Goal: Transaction & Acquisition: Purchase product/service

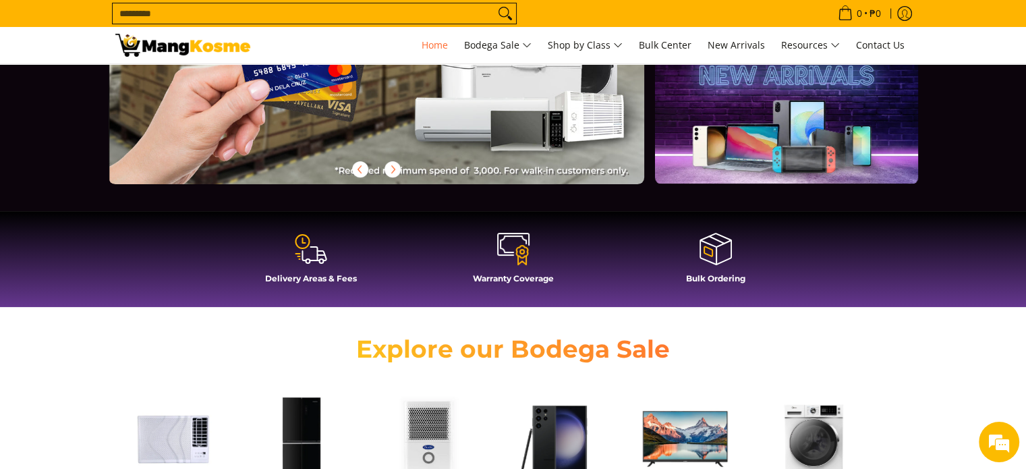
scroll to position [472, 0]
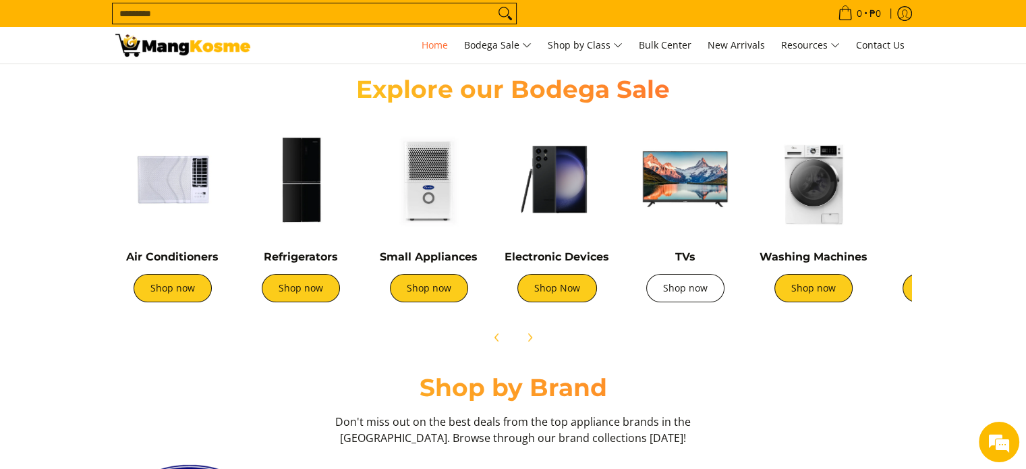
click at [688, 286] on link "Shop now" at bounding box center [685, 288] width 78 height 28
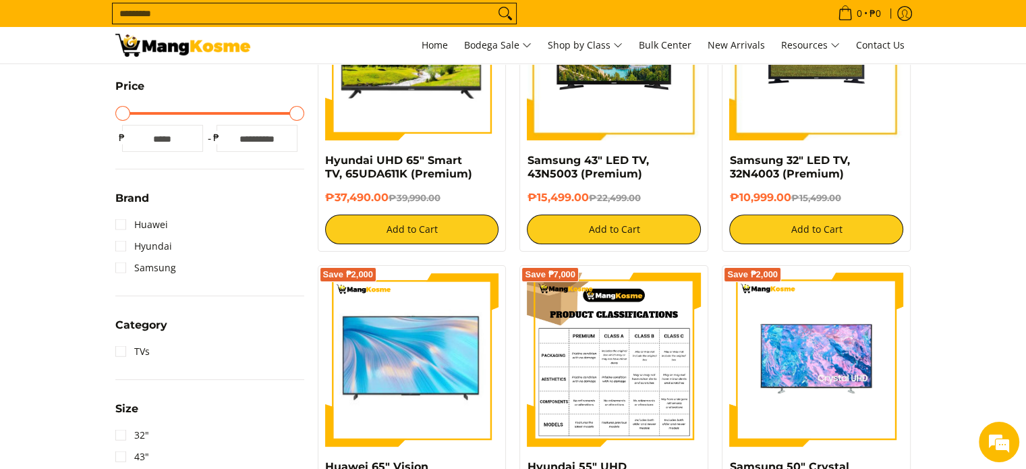
scroll to position [540, 0]
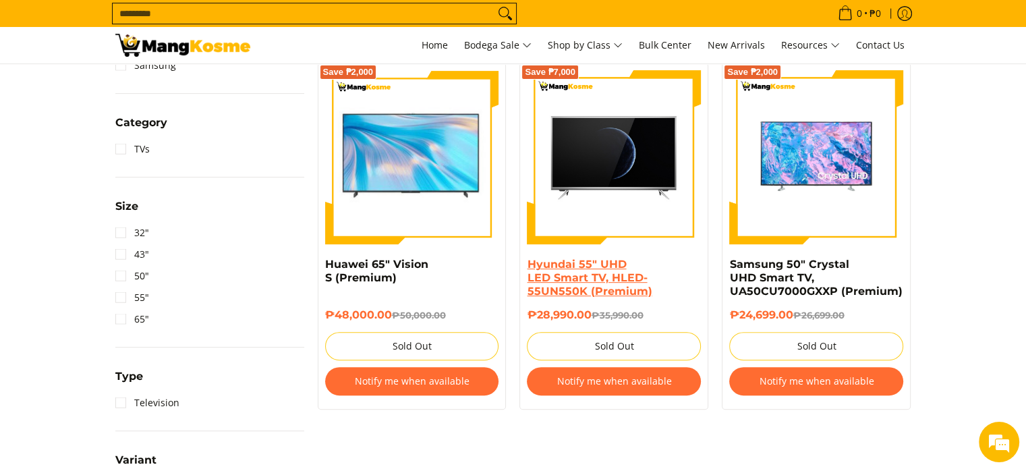
click at [590, 272] on link "Hyundai 55" UHD LED Smart TV, HLED-55UN550K (Premium)" at bounding box center [589, 278] width 125 height 40
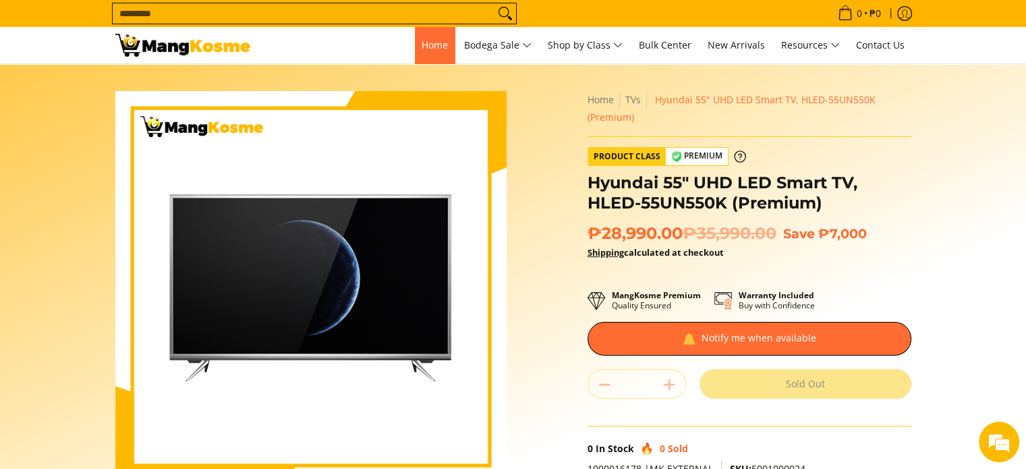
click at [433, 45] on span "Home" at bounding box center [435, 44] width 26 height 13
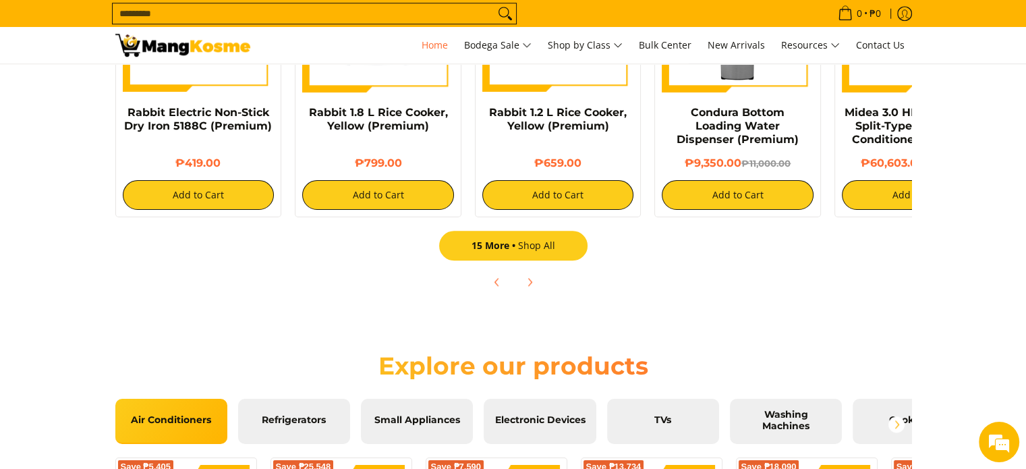
scroll to position [1417, 0]
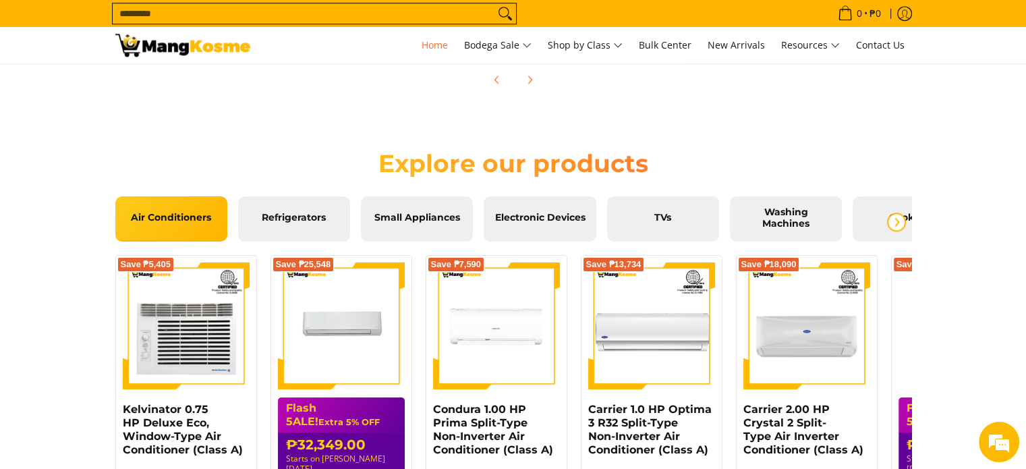
click at [890, 223] on span "Next" at bounding box center [897, 222] width 16 height 16
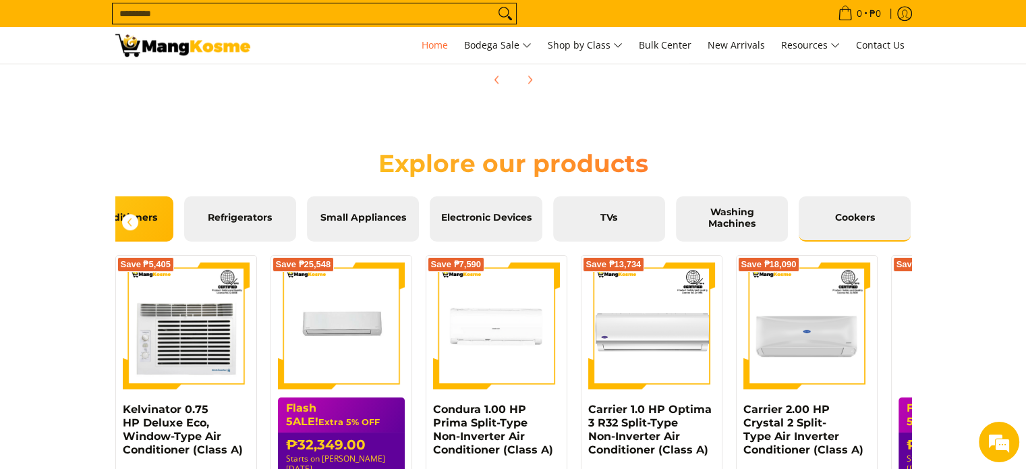
click at [855, 213] on span "Cookers" at bounding box center [855, 218] width 92 height 12
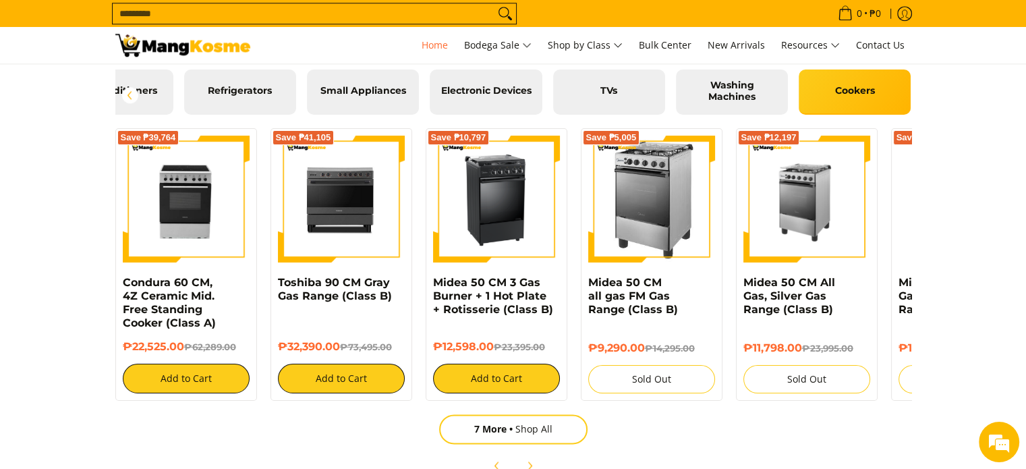
scroll to position [1552, 0]
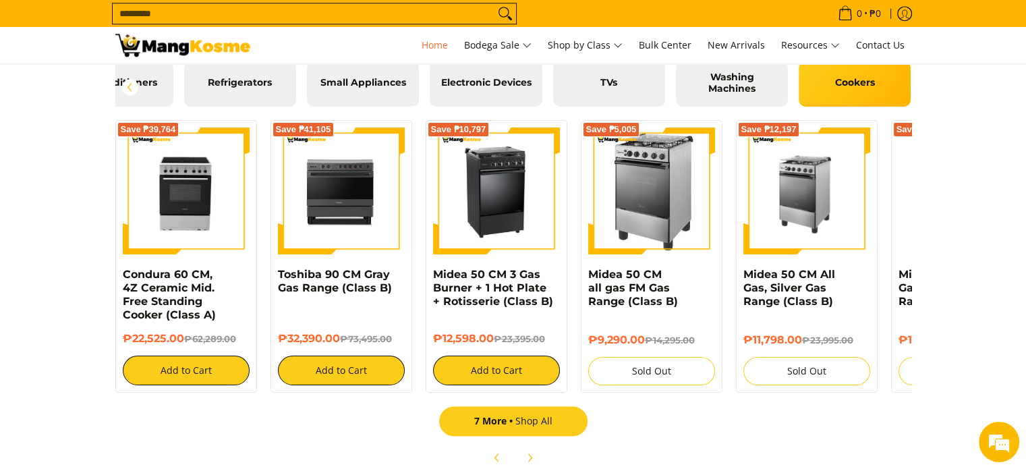
click at [482, 425] on span "7 More" at bounding box center [494, 420] width 41 height 13
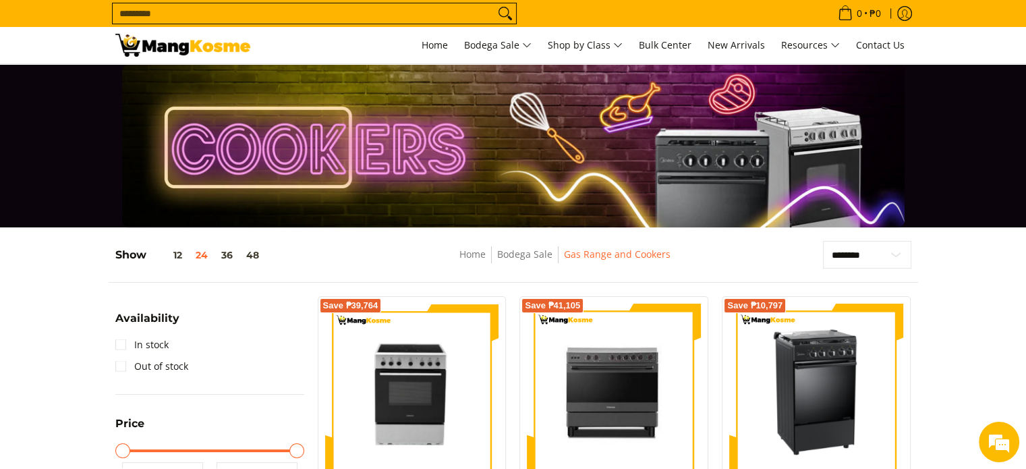
click at [629, 374] on img at bounding box center [614, 391] width 174 height 174
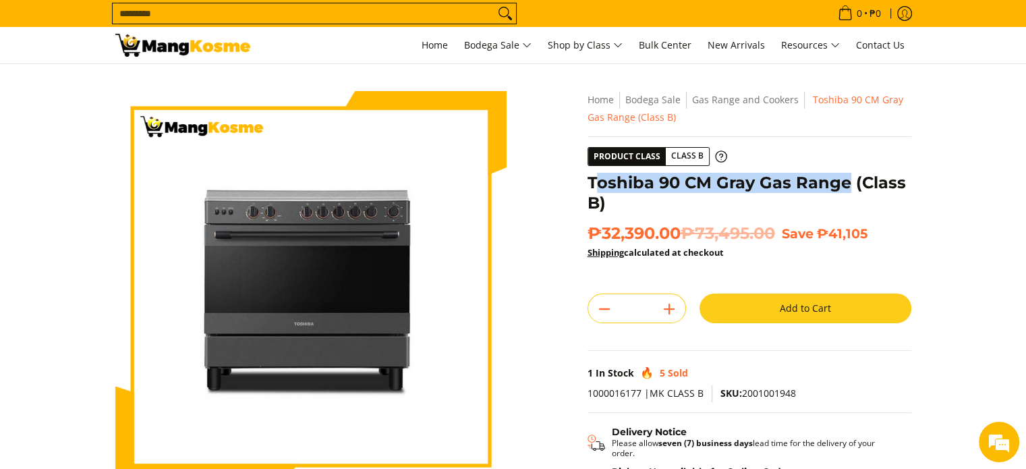
drag, startPoint x: 594, startPoint y: 182, endPoint x: 845, endPoint y: 182, distance: 251.7
click at [845, 182] on h1 "Toshiba 90 CM Gray Gas Range (Class B)" at bounding box center [750, 193] width 324 height 40
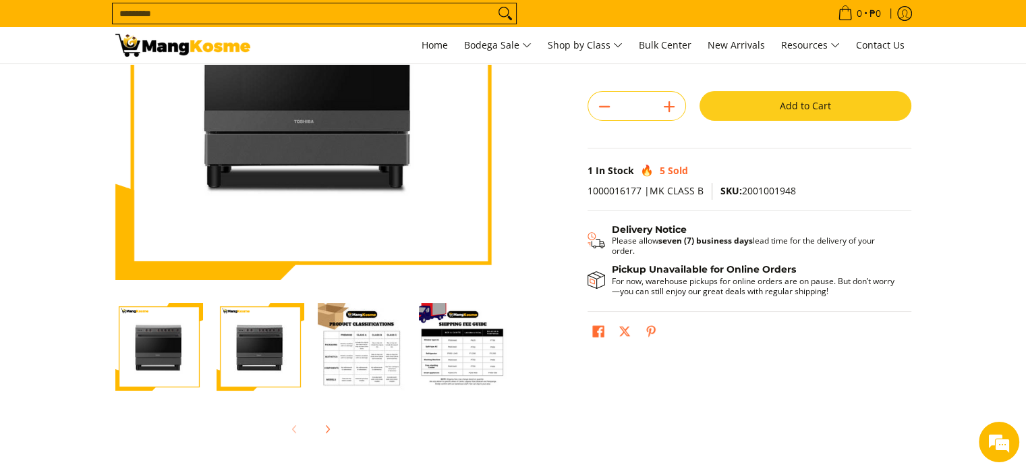
scroll to position [202, 0]
click at [254, 339] on img "Toshiba 90 CM Gray Gas Range (Class B)-2" at bounding box center [261, 347] width 88 height 88
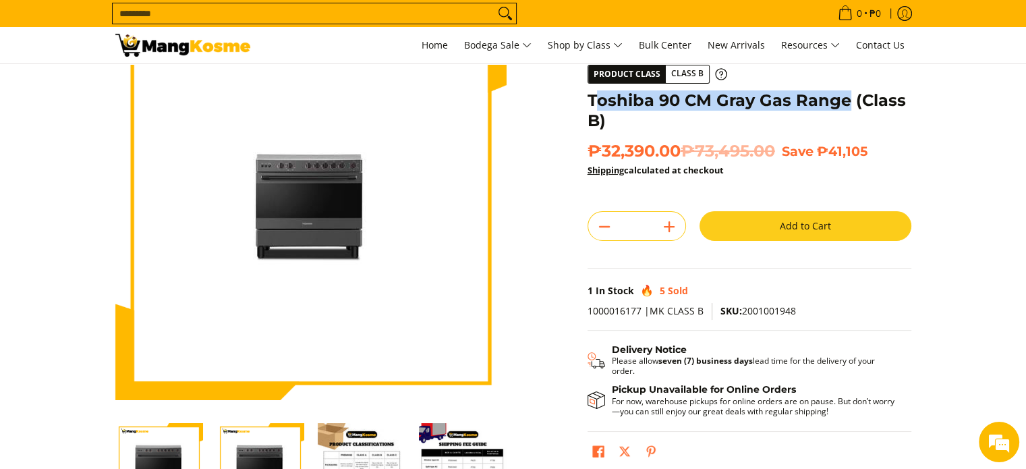
scroll to position [0, 0]
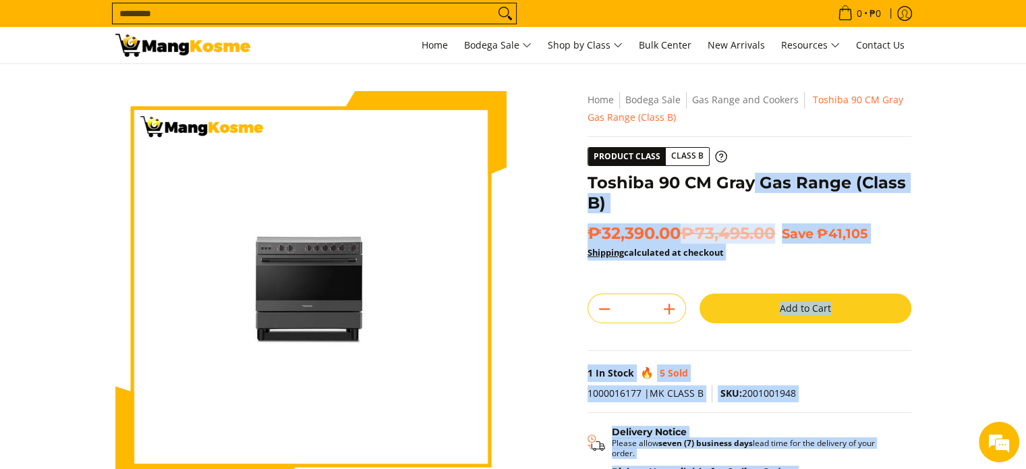
drag, startPoint x: 614, startPoint y: 186, endPoint x: 750, endPoint y: 188, distance: 136.3
click at [750, 188] on div "**********" at bounding box center [749, 325] width 337 height 468
click at [835, 195] on h1 "Toshiba 90 CM Gray Gas Range (Class B)" at bounding box center [750, 193] width 324 height 40
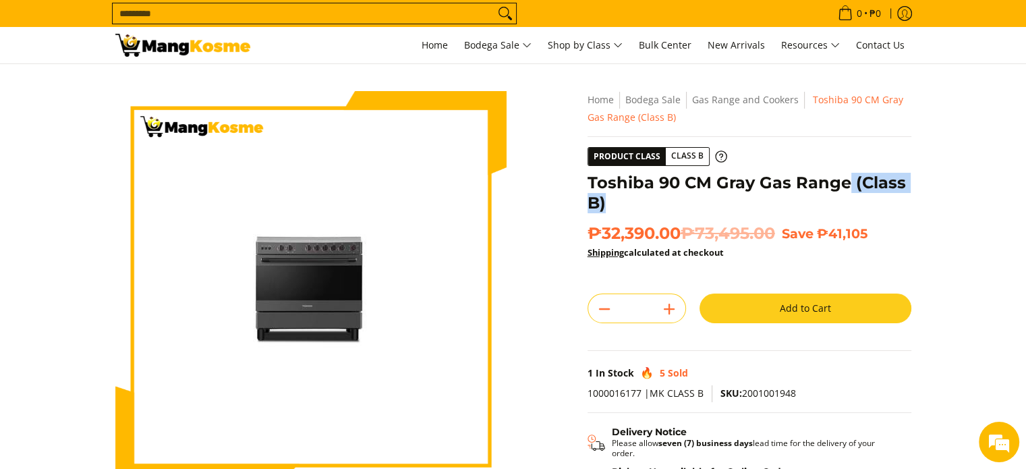
copy h1 "(Class B)"
drag, startPoint x: 847, startPoint y: 183, endPoint x: 610, endPoint y: 208, distance: 238.2
click at [610, 208] on h1 "Toshiba 90 CM Gray Gas Range (Class B)" at bounding box center [750, 193] width 324 height 40
click at [584, 179] on div "**********" at bounding box center [749, 325] width 337 height 468
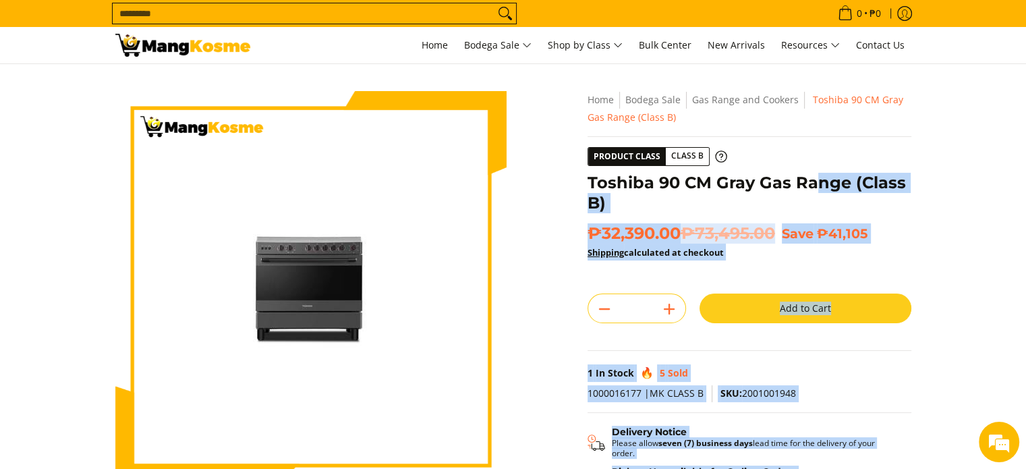
drag, startPoint x: 586, startPoint y: 179, endPoint x: 617, endPoint y: 194, distance: 34.1
click at [819, 172] on div "**********" at bounding box center [749, 325] width 337 height 468
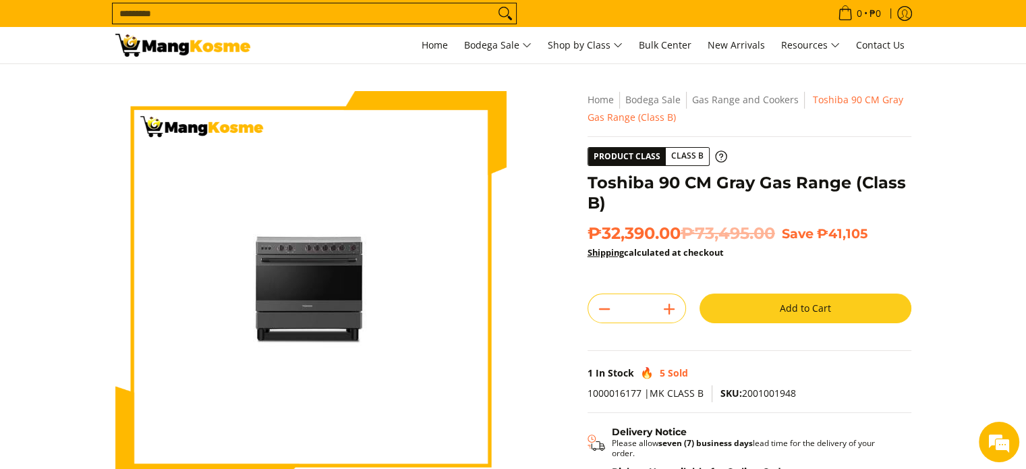
click at [615, 186] on h1 "Toshiba 90 CM Gray Gas Range (Class B)" at bounding box center [750, 193] width 324 height 40
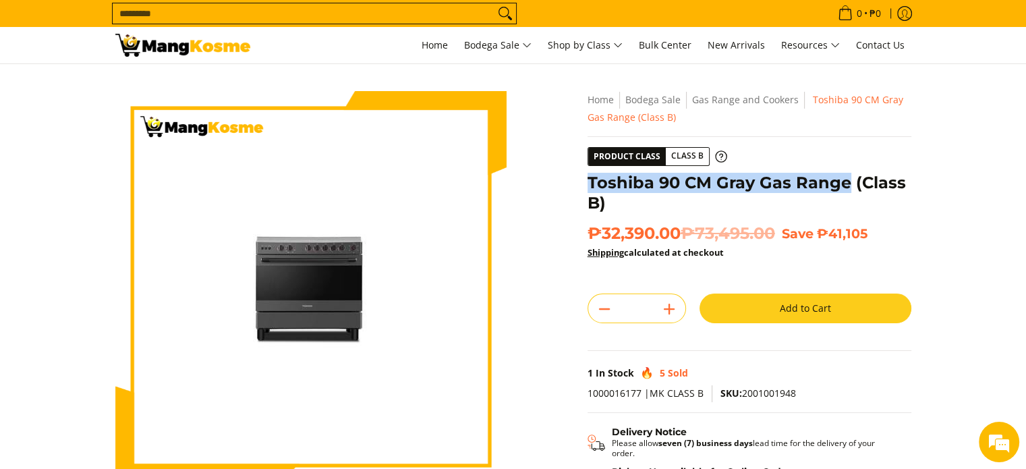
drag, startPoint x: 848, startPoint y: 182, endPoint x: 587, endPoint y: 190, distance: 261.3
click at [588, 190] on h1 "Toshiba 90 CM Gray Gas Range (Class B)" at bounding box center [750, 193] width 324 height 40
copy h1 "Toshiba 90 CM Gray Gas Range"
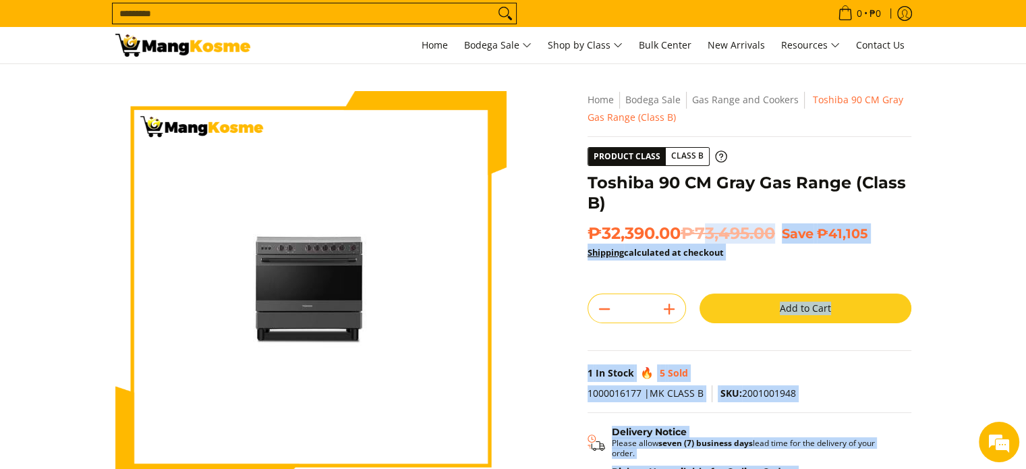
drag, startPoint x: 586, startPoint y: 238, endPoint x: 794, endPoint y: 244, distance: 207.3
click at [731, 240] on div "**********" at bounding box center [749, 325] width 337 height 468
click at [979, 237] on section "Skip to Main Content Enable zoom Disable zoom Enable zoom Disable zoom Enable z…" at bounding box center [513, 372] width 1026 height 616
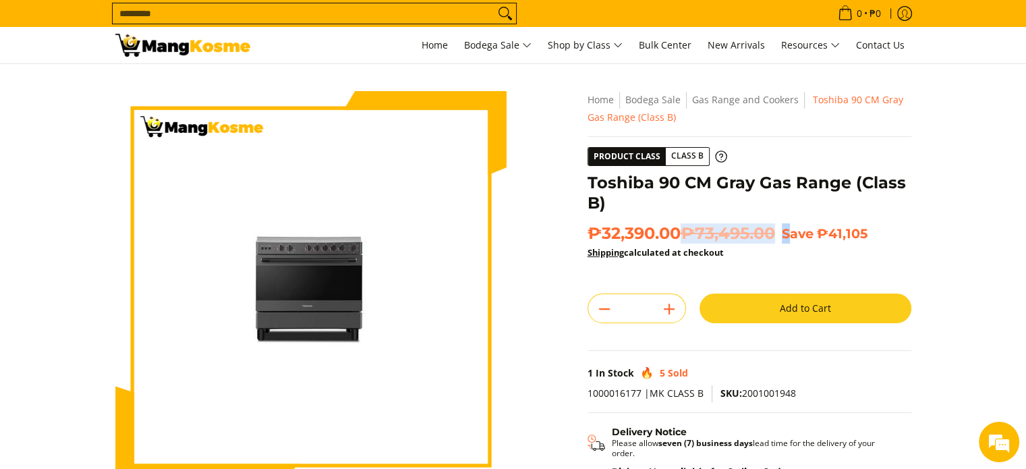
drag, startPoint x: 688, startPoint y: 231, endPoint x: 792, endPoint y: 236, distance: 104.7
click at [792, 236] on h2 "₱32,390.00 ₱73,495.00 Save ₱41,105" at bounding box center [750, 233] width 324 height 20
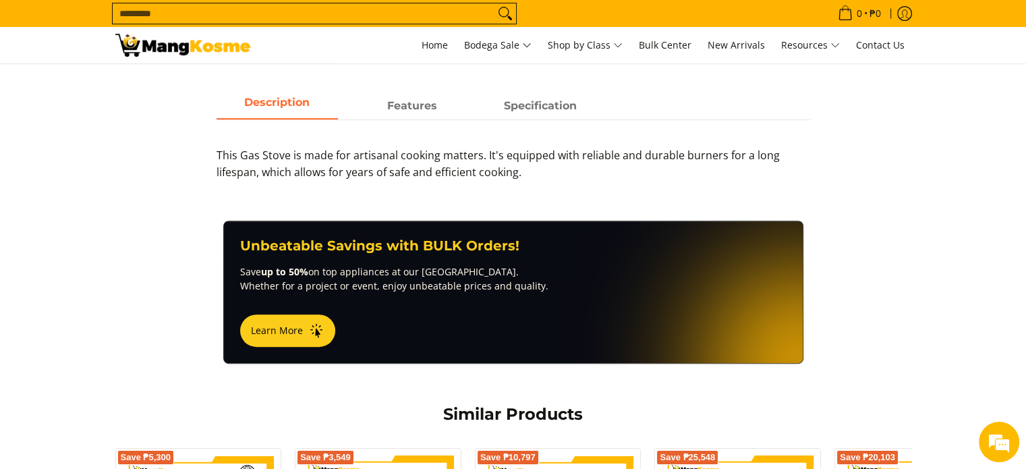
scroll to position [270, 0]
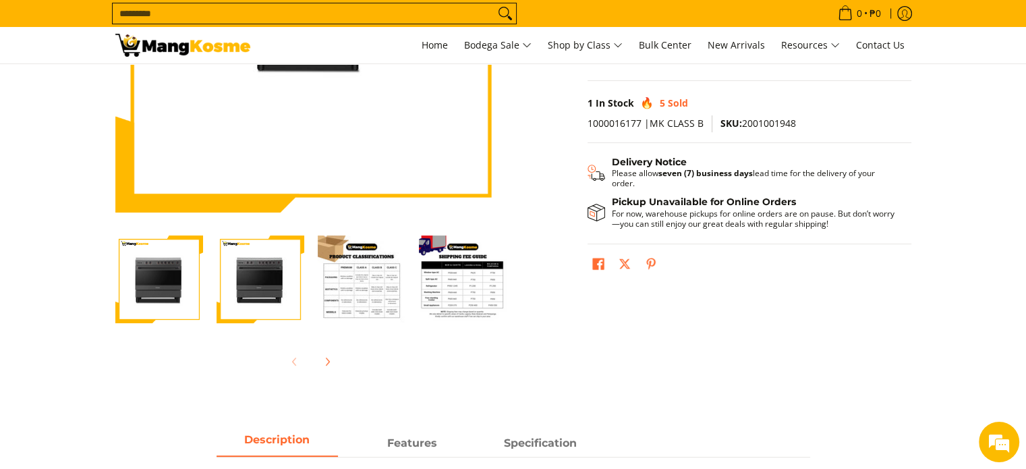
click at [374, 294] on img "Toshiba 90 CM Gray Gas Range (Class B)-3" at bounding box center [362, 279] width 88 height 88
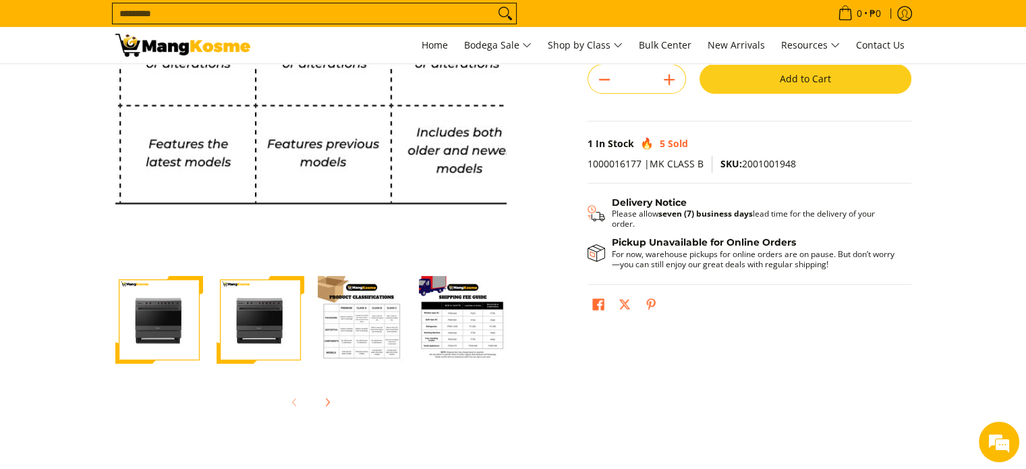
scroll to position [337, 0]
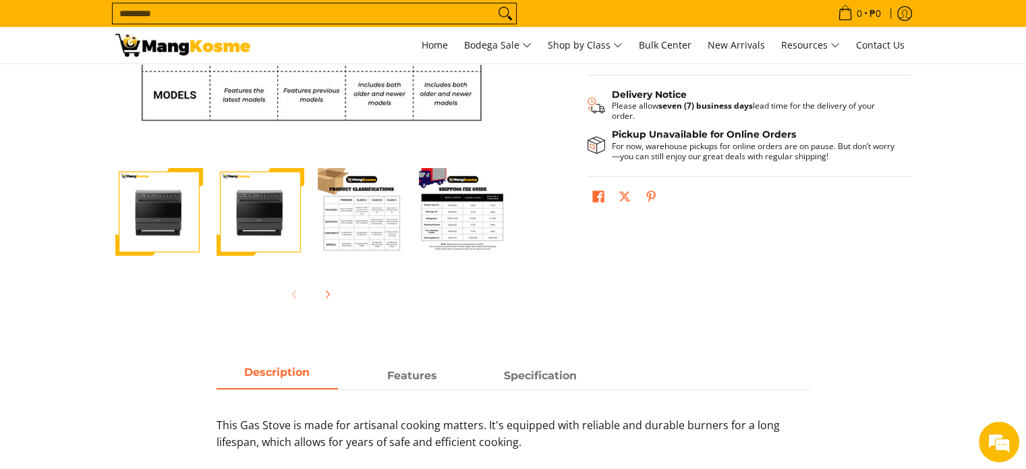
click at [148, 221] on img "toshiba-90-cm-5-burner-gas-range-gray-full-view-mang-kosme" at bounding box center [159, 212] width 88 height 87
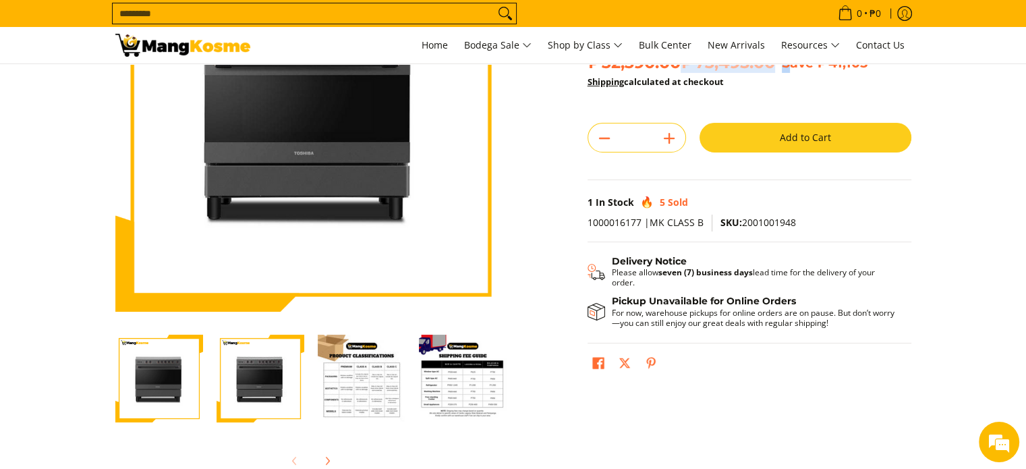
scroll to position [67, 0]
